Goal: Communication & Community: Answer question/provide support

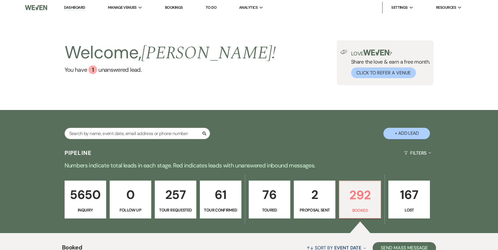
click at [215, 203] on p "61" at bounding box center [221, 195] width 34 height 20
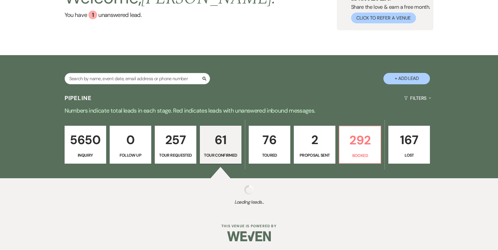
select select "4"
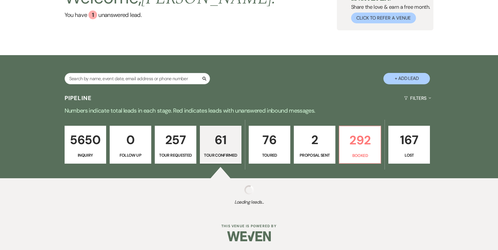
select select "4"
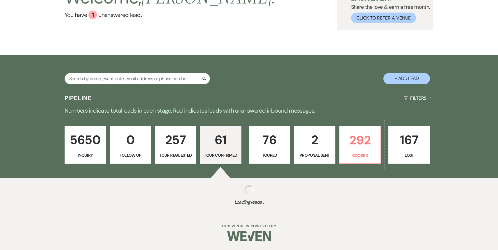
select select "4"
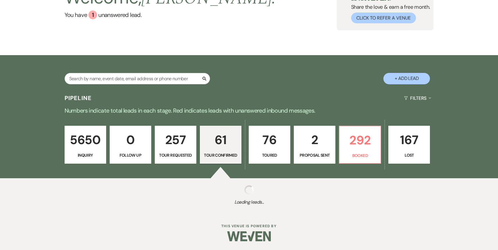
select select "4"
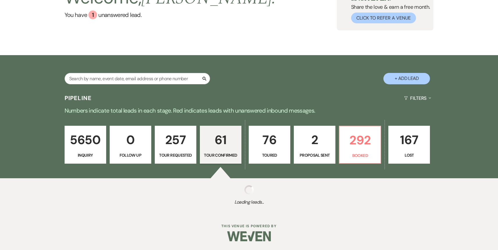
select select "4"
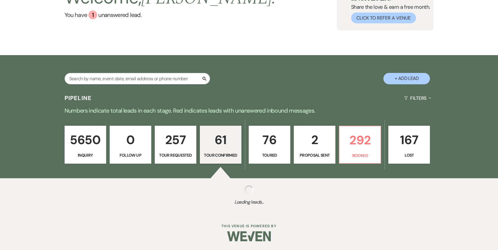
select select "4"
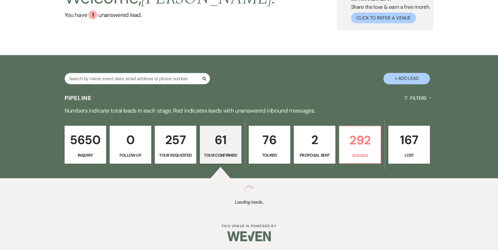
select select "4"
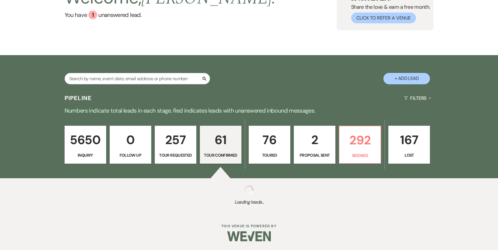
select select "4"
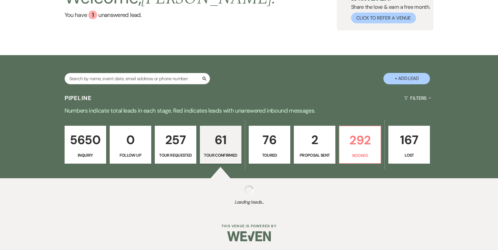
select select "4"
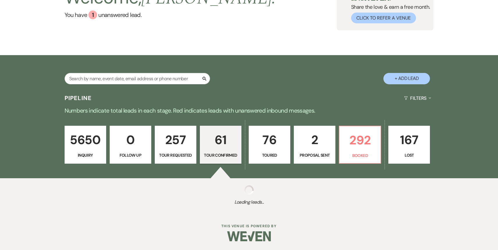
select select "4"
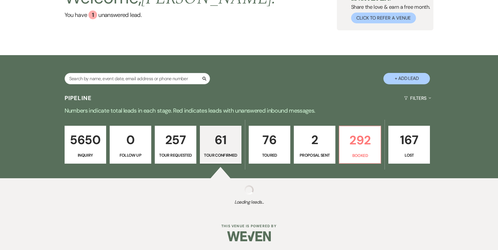
select select "4"
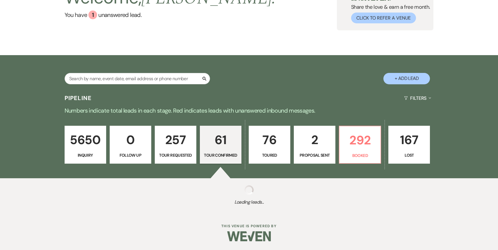
select select "4"
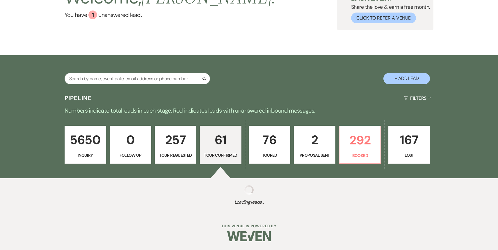
select select "4"
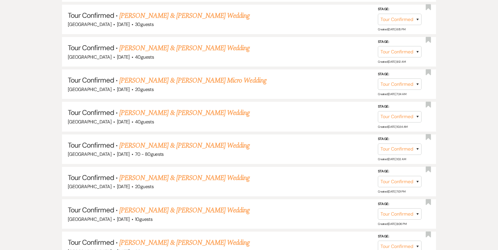
scroll to position [396, 0]
click at [200, 180] on link "Matt Gertz & Matt Reents's Wedding" at bounding box center [184, 177] width 130 height 10
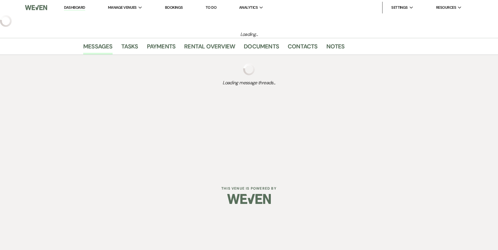
select select "4"
select select "5"
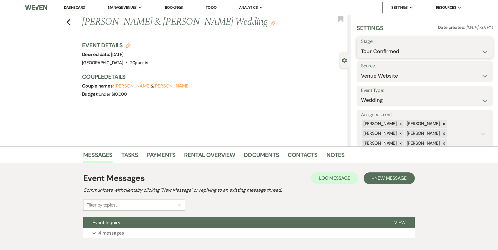
click at [380, 49] on select "Inquiry Follow Up Tour Requested Tour Confirmed Toured Proposal Sent Booked Lost" at bounding box center [425, 51] width 128 height 11
select select "5"
click at [361, 46] on select "Inquiry Follow Up Tour Requested Tour Confirmed Toured Proposal Sent Booked Lost" at bounding box center [425, 51] width 128 height 11
click at [481, 46] on button "Save" at bounding box center [478, 47] width 29 height 12
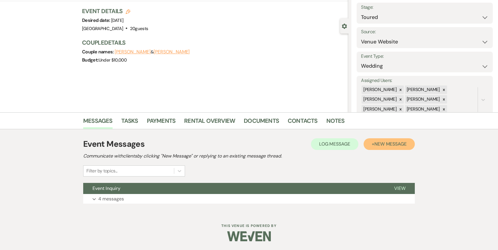
click at [380, 143] on span "New Message" at bounding box center [391, 144] width 32 height 6
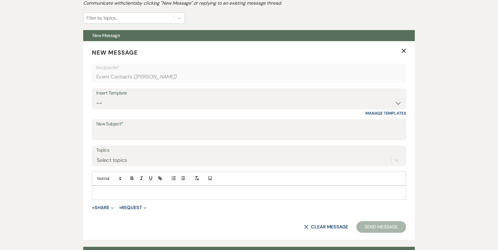
scroll to position [204, 0]
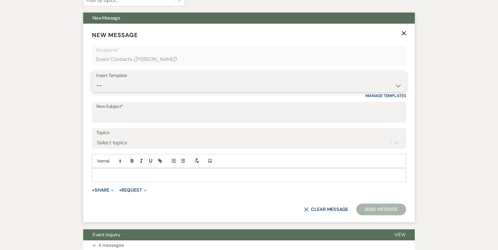
click at [184, 81] on select "-- Weven Planning Portal Introduction (Booked Events) 1st planning email (Willo…" at bounding box center [249, 85] width 306 height 11
select select "886"
click at [96, 80] on select "-- Weven Planning Portal Introduction (Booked Events) 1st planning email (Willo…" at bounding box center [249, 85] width 306 height 11
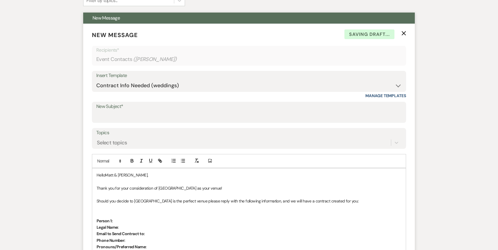
click at [105, 174] on p "HelloMatt & Matt," at bounding box center [249, 174] width 305 height 6
drag, startPoint x: 222, startPoint y: 187, endPoint x: 88, endPoint y: 188, distance: 133.4
click at [88, 188] on form "New Message X Draft saved! Recipients* Event Contacts ( Matt Reents ) Insert Te…" at bounding box center [249, 249] width 332 height 450
click at [162, 188] on p "Thank you for touring with me today! It was lovely getting to meet you!" at bounding box center [249, 188] width 305 height 6
click at [236, 185] on p "Thank you for touring with me today, it was lovely getting to meet you!" at bounding box center [249, 188] width 305 height 6
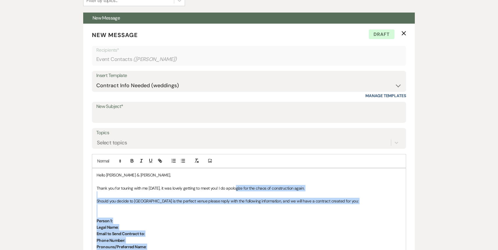
drag, startPoint x: 236, startPoint y: 185, endPoint x: -2, endPoint y: 277, distance: 254.8
click at [0, 249] on html "Dashboard Manage Venues Expand Treehouse Point Elopements at Treehouse Point Bo…" at bounding box center [249, 171] width 498 height 751
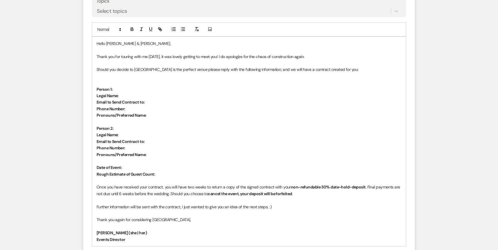
click at [308, 52] on p at bounding box center [249, 50] width 305 height 6
click at [309, 58] on p "Thank you for touring with me today, it was lovely getting to meet you! I do ap…" at bounding box center [249, 56] width 305 height 6
drag, startPoint x: 305, startPoint y: 57, endPoint x: 371, endPoint y: 57, distance: 65.2
click at [371, 57] on p "Thank you for touring with me today, it was lovely getting to meet you! I do ap…" at bounding box center [249, 56] width 305 height 6
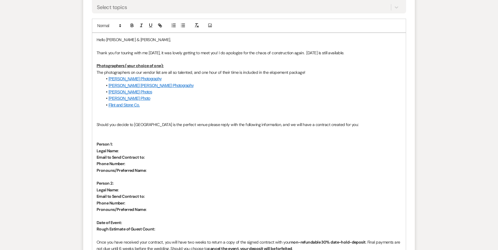
click at [364, 55] on p "Thank you for touring with me today, it was lovely getting to meet you! I do ap…" at bounding box center [249, 52] width 305 height 6
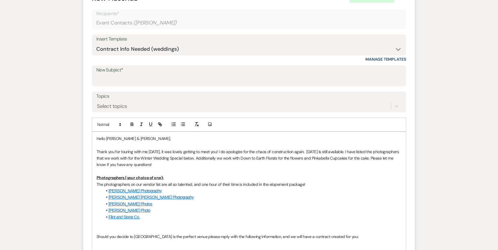
scroll to position [236, 0]
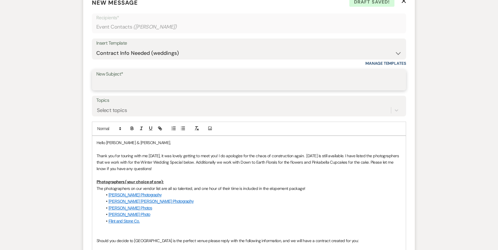
click at [227, 81] on input "New Subject*" at bounding box center [249, 83] width 306 height 11
type input "Site Visit Follow Up"
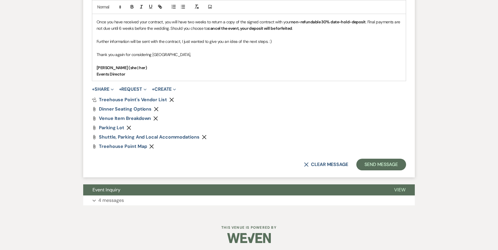
scroll to position [574, 0]
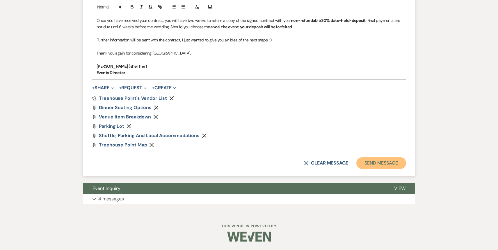
click at [383, 163] on button "Send Message" at bounding box center [382, 163] width 50 height 12
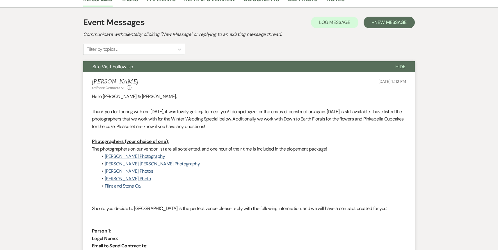
scroll to position [0, 0]
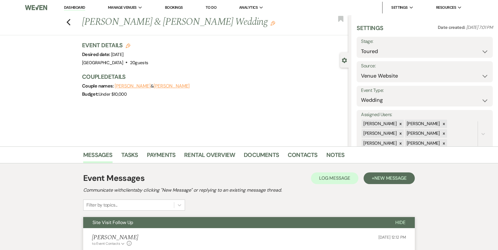
drag, startPoint x: 80, startPoint y: 10, endPoint x: 81, endPoint y: 14, distance: 4.2
click at [80, 10] on link "Dashboard" at bounding box center [74, 8] width 21 height 6
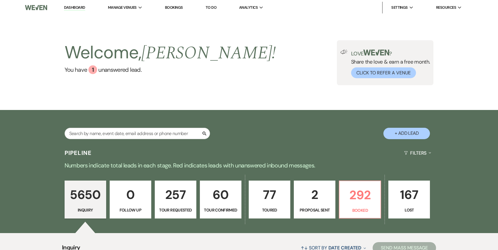
click at [221, 195] on p "60" at bounding box center [221, 195] width 34 height 20
select select "4"
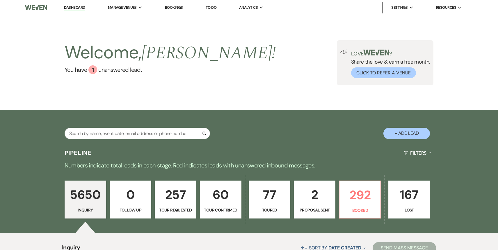
select select "4"
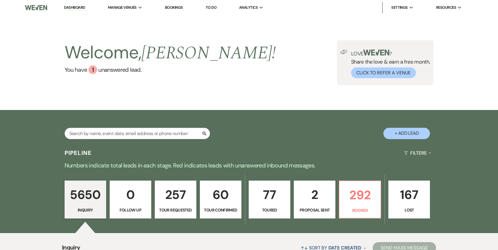
select select "4"
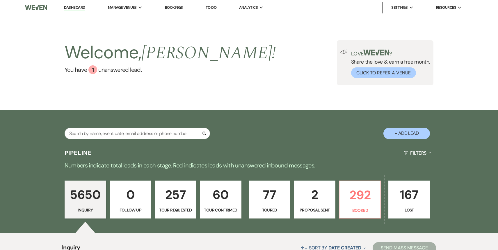
select select "4"
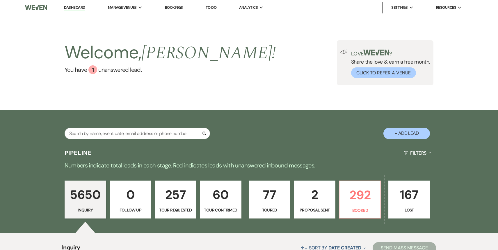
select select "4"
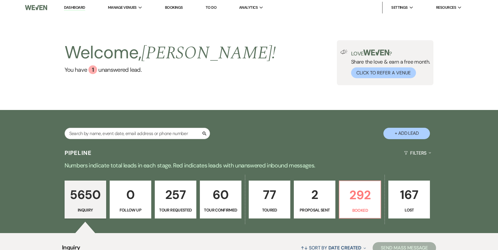
select select "4"
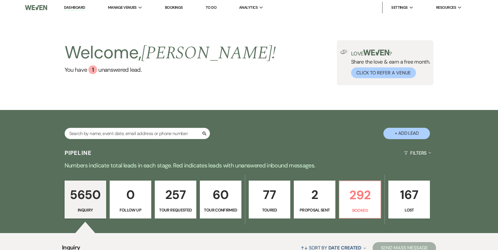
select select "4"
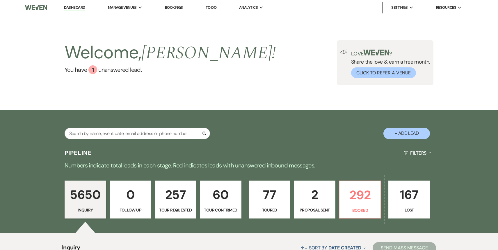
select select "4"
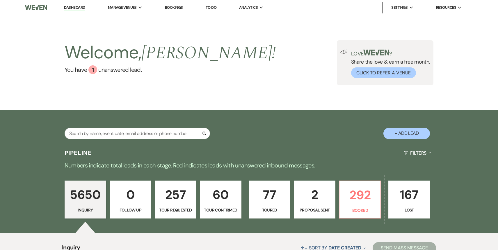
select select "4"
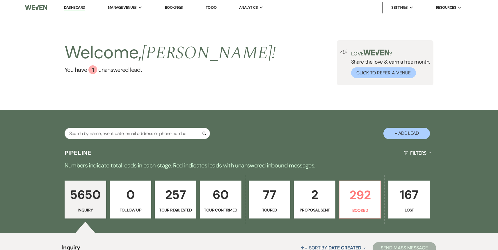
select select "4"
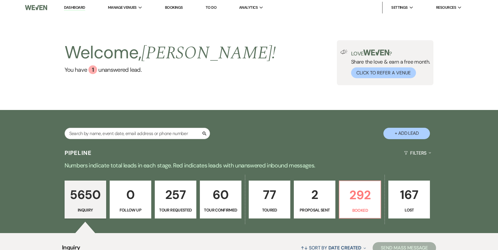
select select "4"
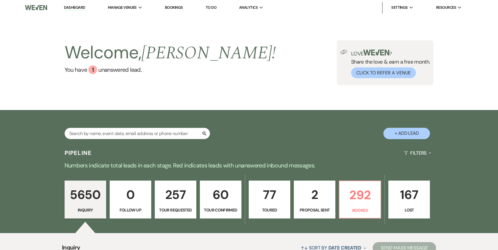
select select "4"
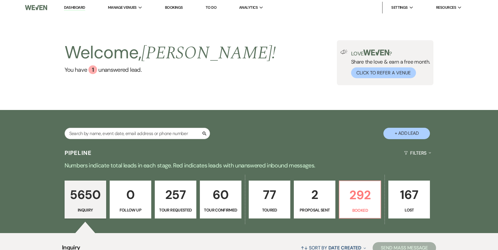
select select "4"
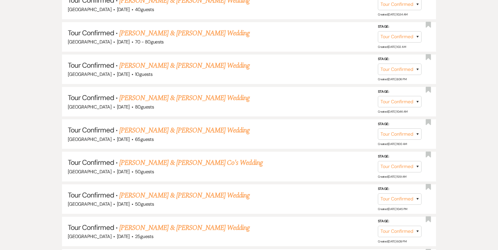
scroll to position [509, 0]
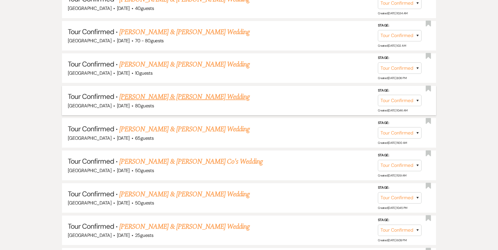
click at [208, 95] on link "Coby Fraley & Jasmine ORourke's Wedding" at bounding box center [184, 96] width 130 height 10
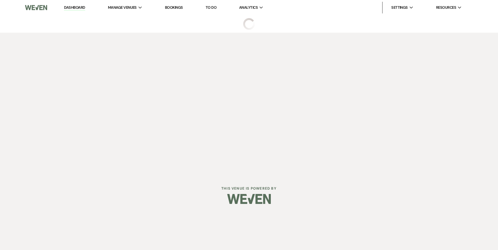
select select "4"
select select "5"
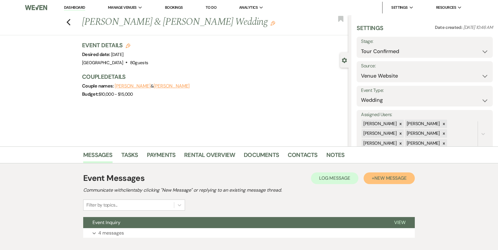
click at [381, 180] on span "New Message" at bounding box center [391, 178] width 32 height 6
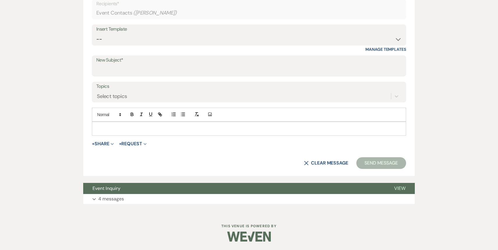
click at [210, 194] on button "Expand 4 messages" at bounding box center [249, 199] width 332 height 10
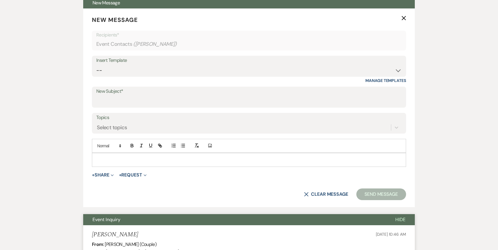
scroll to position [214, 0]
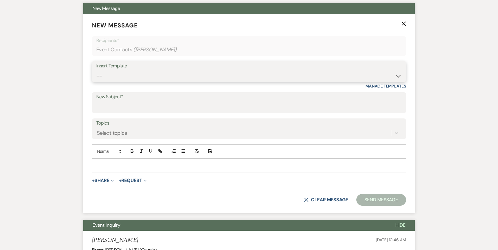
click at [212, 78] on select "-- Weven Planning Portal Introduction (Booked Events) 1st planning email (Willo…" at bounding box center [249, 75] width 306 height 11
select select "886"
click at [96, 70] on select "-- Weven Planning Portal Introduction (Booked Events) 1st planning email (Willo…" at bounding box center [249, 75] width 306 height 11
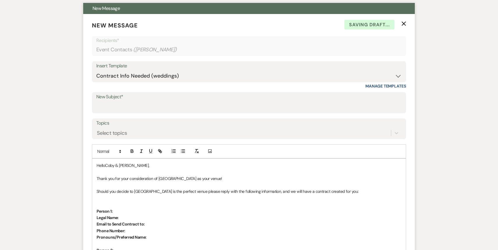
click at [106, 164] on p "HelloCoby & Jasmine," at bounding box center [249, 165] width 305 height 6
drag, startPoint x: 217, startPoint y: 177, endPoint x: 130, endPoint y: 178, distance: 87.6
click at [130, 178] on p "Thank you for your consideration of Treehouse Point as your venue!" at bounding box center [249, 178] width 305 height 6
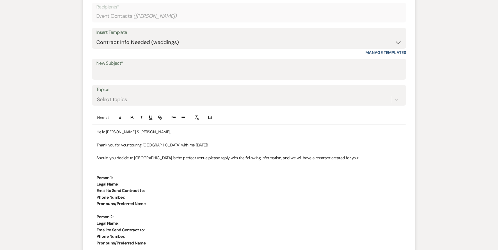
scroll to position [248, 0]
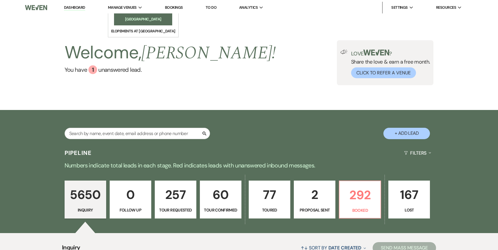
click at [138, 22] on li "[GEOGRAPHIC_DATA]" at bounding box center [143, 19] width 52 height 6
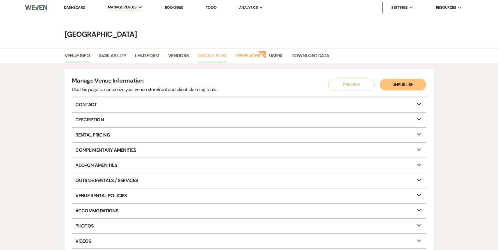
click at [213, 56] on link "Docs & Files" at bounding box center [212, 57] width 29 height 11
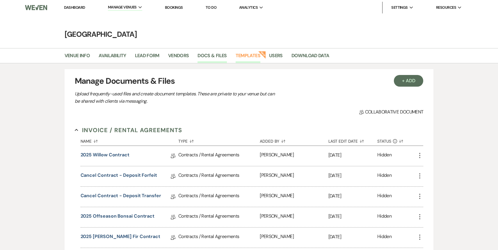
click at [247, 53] on link "Templates" at bounding box center [248, 57] width 25 height 11
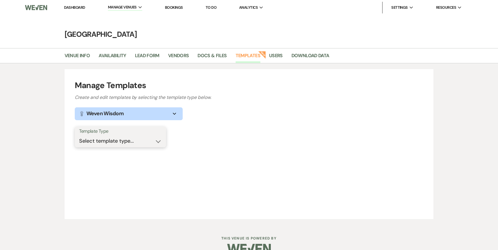
click at [125, 141] on select "Select template type... Task List Message Templates Payment Plan Inventory Item…" at bounding box center [120, 140] width 83 height 11
select select "Message Templates"
click at [79, 135] on select "Select template type... Task List Message Templates Payment Plan Inventory Item…" at bounding box center [120, 140] width 83 height 11
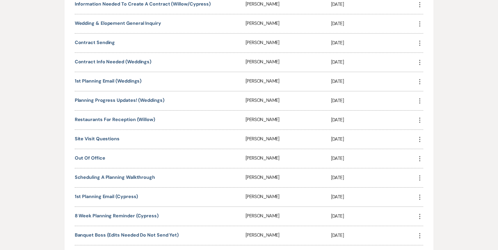
scroll to position [254, 0]
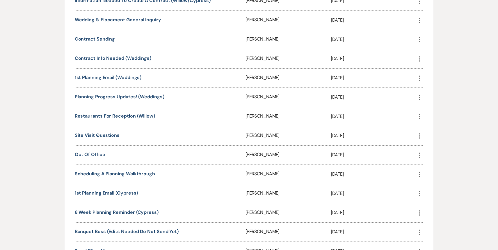
click at [122, 191] on link "1st planning email (Cypress)" at bounding box center [106, 193] width 63 height 6
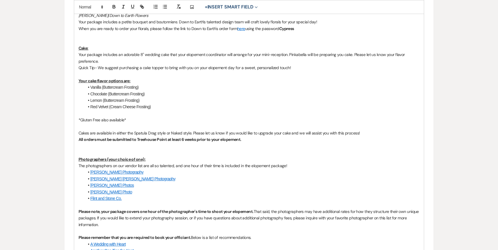
scroll to position [220, 0]
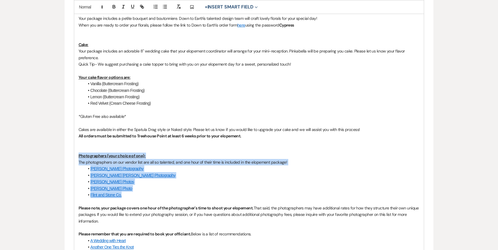
drag, startPoint x: 129, startPoint y: 195, endPoint x: 76, endPoint y: 157, distance: 64.8
click at [76, 157] on div "Hello {{clientFirstName}}! Thank you for signing your contract and mailing your…" at bounding box center [249, 224] width 350 height 528
copy div "Photographers (your choice of one): The photographers on our vendor list are al…"
